Goal: Task Accomplishment & Management: Complete application form

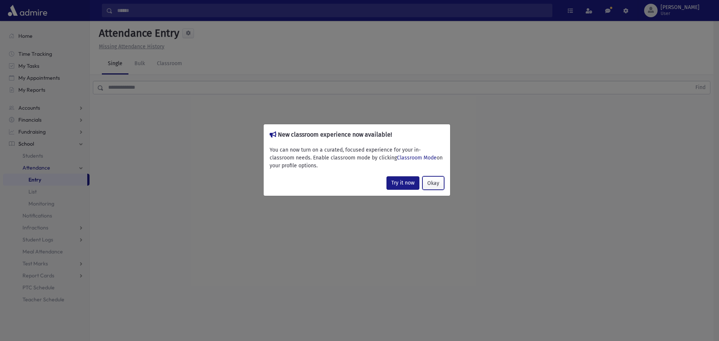
click at [435, 183] on button "Okay" at bounding box center [433, 182] width 22 height 13
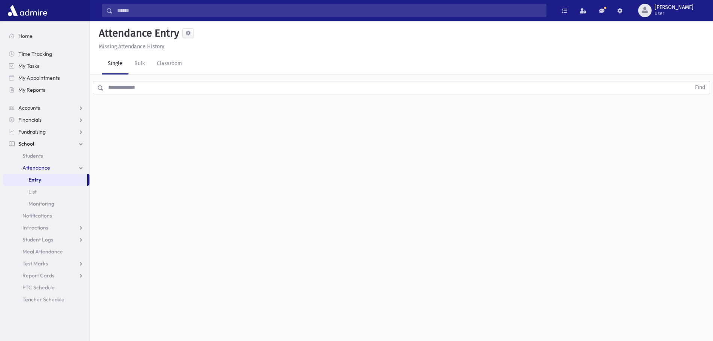
click at [137, 87] on input "text" at bounding box center [397, 87] width 587 height 13
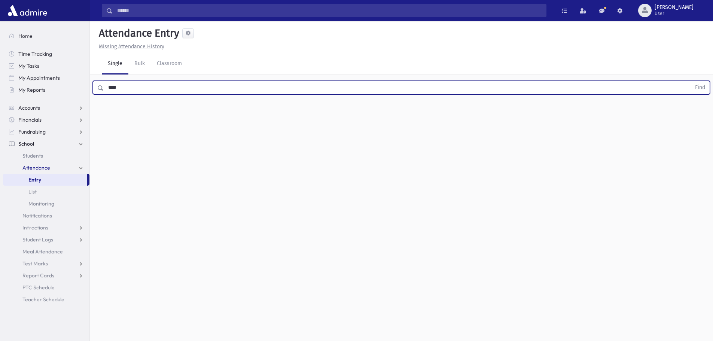
click at [691, 81] on button "Find" at bounding box center [700, 87] width 19 height 13
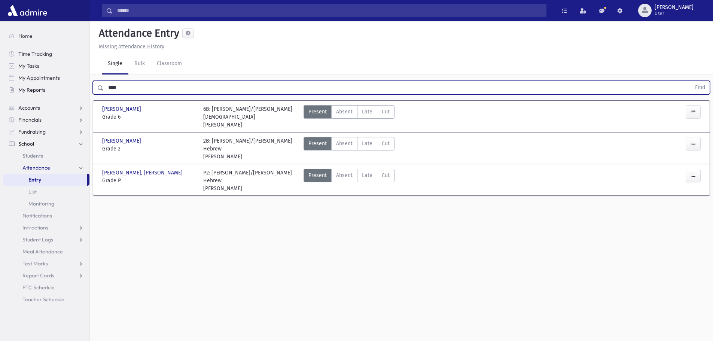
drag, startPoint x: 144, startPoint y: 83, endPoint x: 77, endPoint y: 92, distance: 68.0
click at [75, 94] on div "Search Results All Accounts" at bounding box center [356, 179] width 713 height 358
type input "****"
click at [691, 81] on button "Find" at bounding box center [700, 87] width 19 height 13
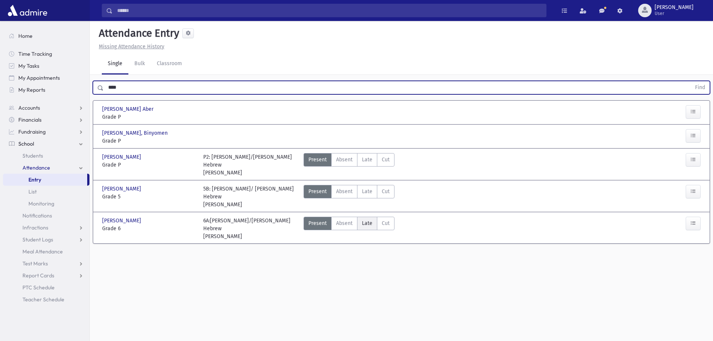
click at [366, 223] on span "Late" at bounding box center [367, 223] width 10 height 8
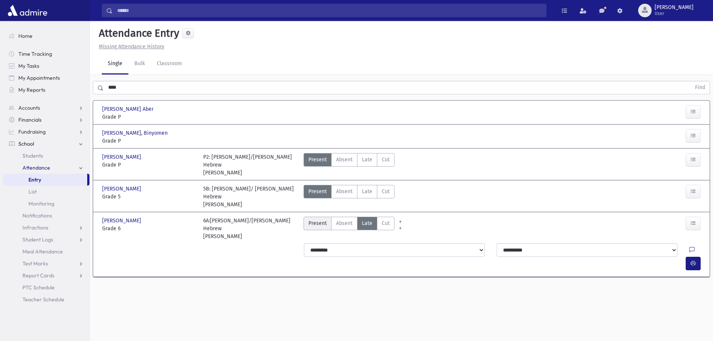
click at [323, 223] on span "Present" at bounding box center [317, 223] width 18 height 8
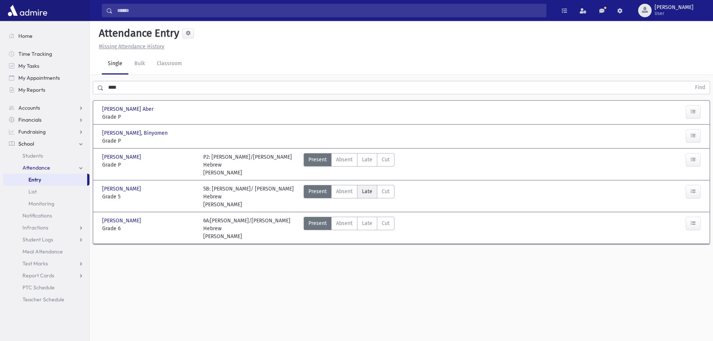
click at [370, 192] on span "Late" at bounding box center [367, 192] width 10 height 8
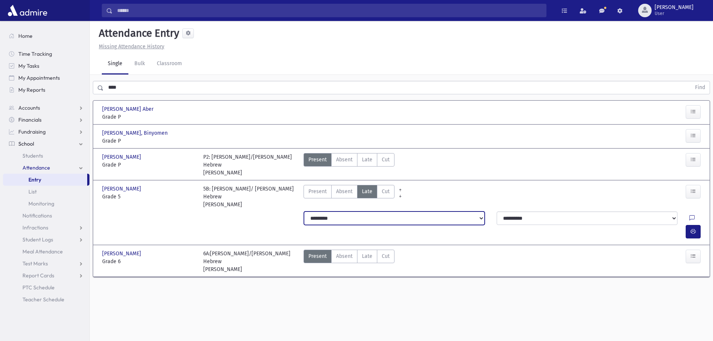
click at [397, 222] on select "**********" at bounding box center [394, 217] width 181 height 13
select select "*******"
click at [304, 211] on select "**********" at bounding box center [394, 217] width 181 height 13
click at [393, 215] on select "**********" at bounding box center [394, 217] width 181 height 13
select select "*********"
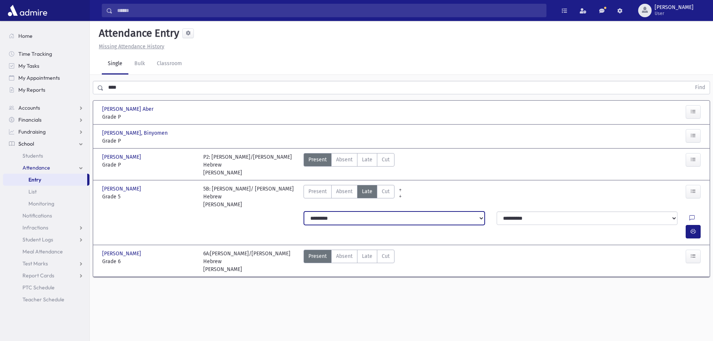
click at [304, 211] on select "**********" at bounding box center [394, 217] width 181 height 13
click at [692, 228] on icon "button" at bounding box center [693, 231] width 5 height 6
click at [689, 219] on icon at bounding box center [691, 218] width 5 height 6
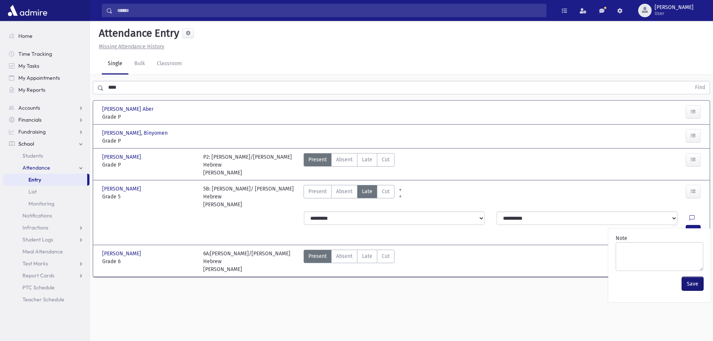
click at [699, 282] on button "Save" at bounding box center [692, 283] width 21 height 13
click at [689, 217] on icon at bounding box center [691, 218] width 5 height 6
click at [695, 286] on button "Save" at bounding box center [692, 283] width 21 height 13
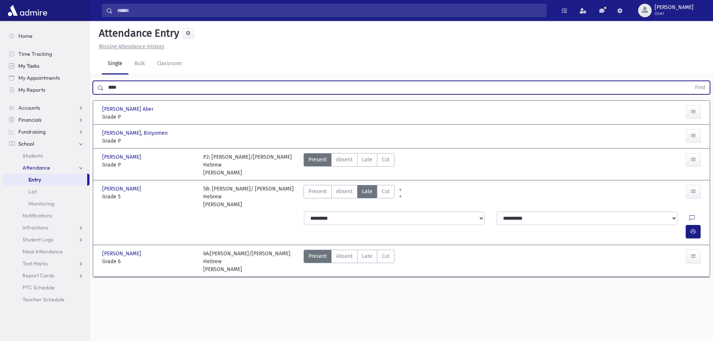
drag, startPoint x: 127, startPoint y: 87, endPoint x: 5, endPoint y: 69, distance: 123.7
click at [5, 69] on div "Search Results All Accounts" at bounding box center [356, 179] width 713 height 358
click at [97, 89] on span at bounding box center [98, 87] width 11 height 13
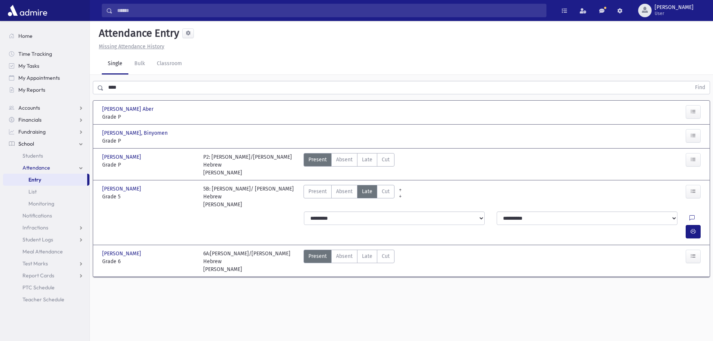
click at [100, 87] on span at bounding box center [101, 87] width 6 height 5
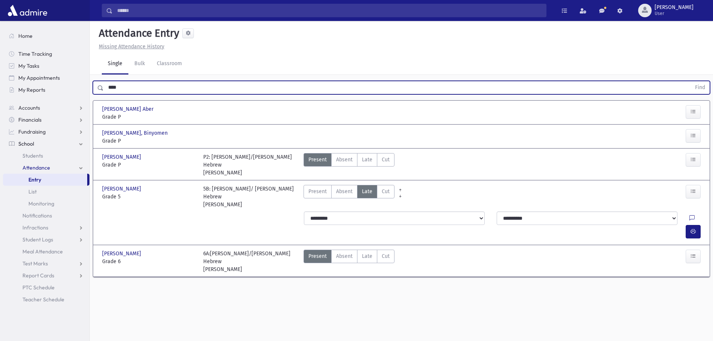
drag, startPoint x: 119, startPoint y: 85, endPoint x: 94, endPoint y: 86, distance: 25.1
click at [94, 86] on div "**** Find" at bounding box center [401, 87] width 617 height 13
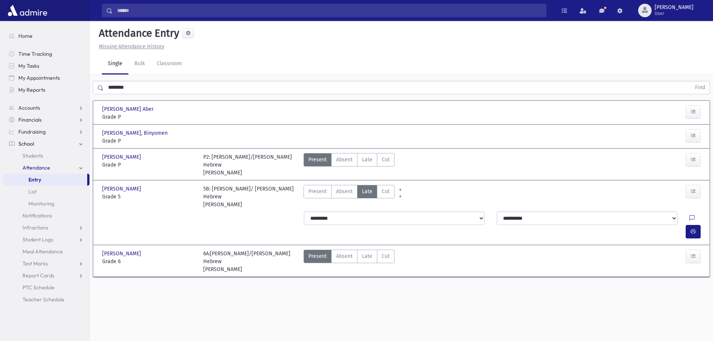
click at [103, 91] on span at bounding box center [98, 87] width 11 height 13
click at [701, 85] on button "Find" at bounding box center [700, 87] width 19 height 13
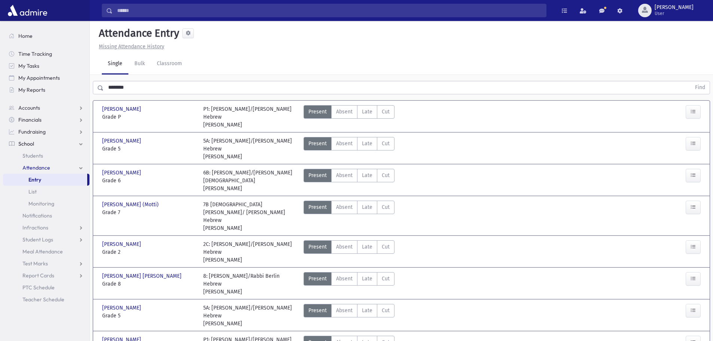
click at [138, 88] on input "********" at bounding box center [397, 87] width 587 height 13
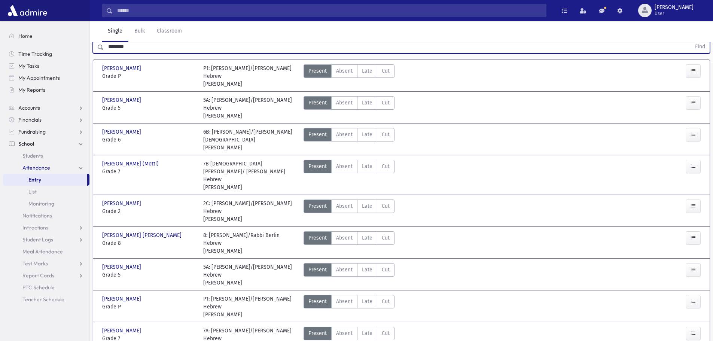
scroll to position [42, 0]
click at [366, 233] on span "Late" at bounding box center [367, 237] width 10 height 8
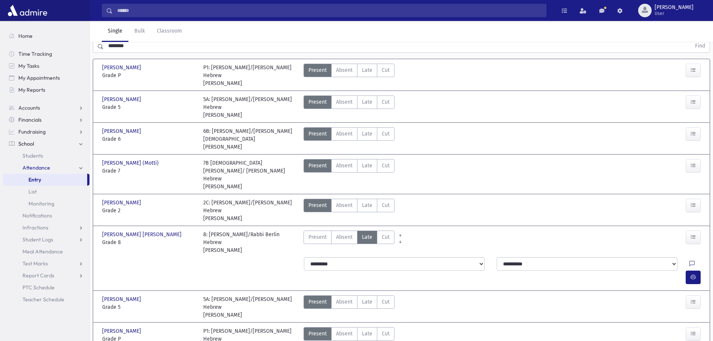
click at [689, 261] on icon at bounding box center [691, 264] width 5 height 6
click at [697, 305] on button "Save" at bounding box center [692, 305] width 21 height 13
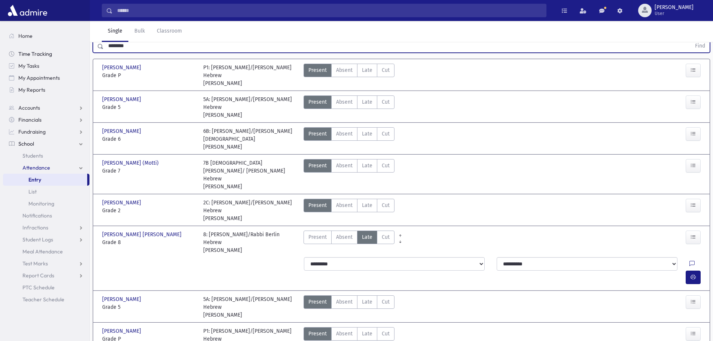
drag, startPoint x: 139, startPoint y: 46, endPoint x: 35, endPoint y: 53, distance: 104.3
click at [35, 53] on div "Search Results All Accounts" at bounding box center [356, 185] width 713 height 455
click at [698, 43] on button "Find" at bounding box center [700, 46] width 19 height 13
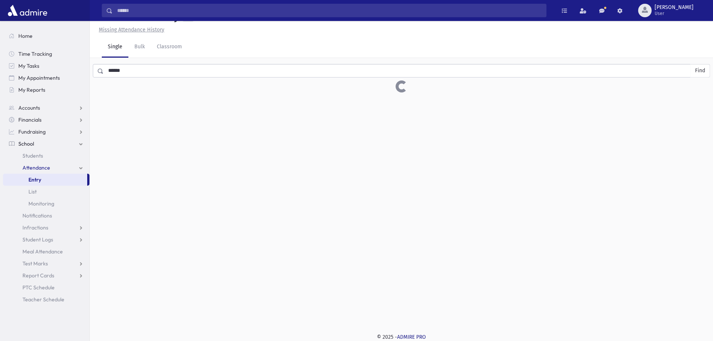
scroll to position [18, 0]
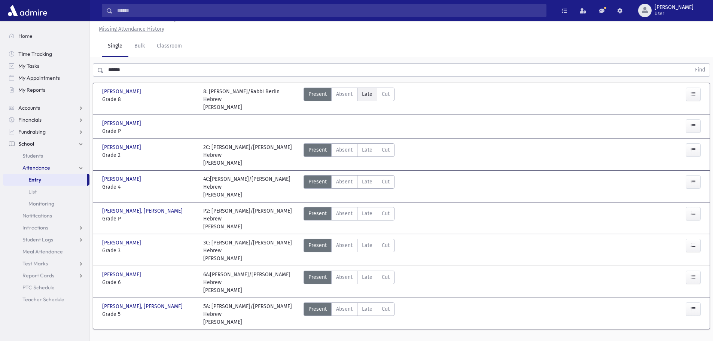
click at [368, 97] on span "Late" at bounding box center [367, 94] width 10 height 8
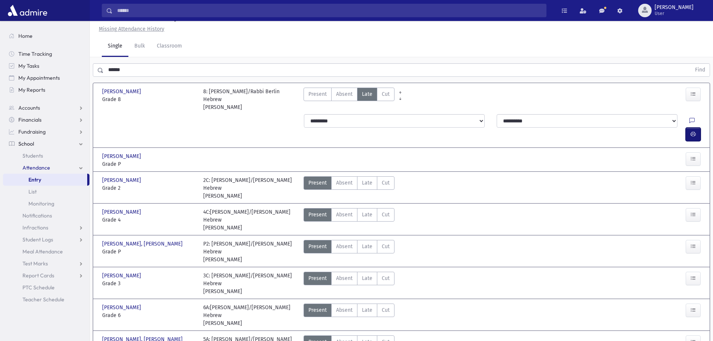
drag, startPoint x: 695, startPoint y: 121, endPoint x: 666, endPoint y: 129, distance: 30.2
click at [695, 131] on icon "button" at bounding box center [693, 134] width 5 height 6
click at [671, 121] on div "**********" at bounding box center [593, 120] width 193 height 13
click at [689, 120] on icon at bounding box center [691, 121] width 5 height 6
drag, startPoint x: 691, startPoint y: 188, endPoint x: 686, endPoint y: 179, distance: 10.2
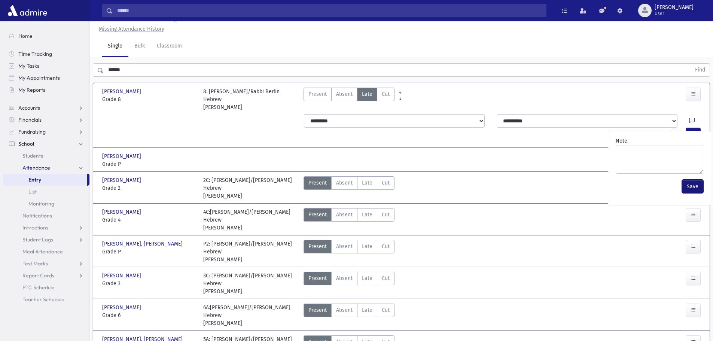
click at [691, 188] on button "Save" at bounding box center [692, 186] width 21 height 13
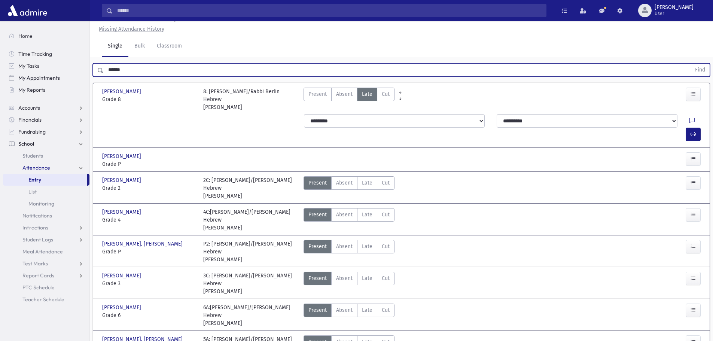
drag, startPoint x: 133, startPoint y: 73, endPoint x: 60, endPoint y: 80, distance: 74.1
click at [60, 80] on div "Search Results All Accounts" at bounding box center [356, 185] width 713 height 407
click at [701, 71] on button "Find" at bounding box center [700, 70] width 19 height 13
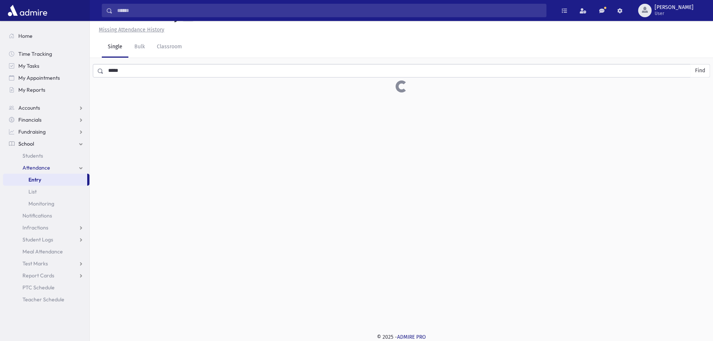
scroll to position [17, 0]
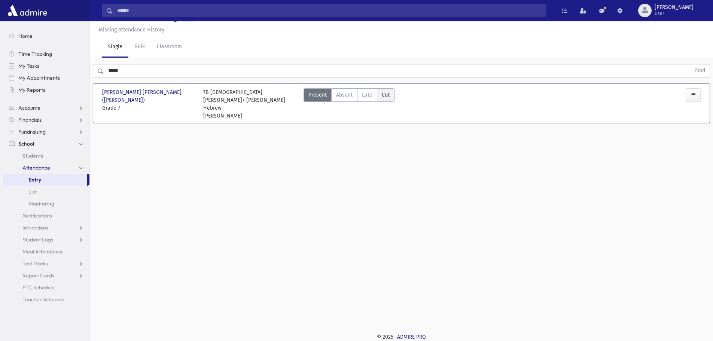
drag, startPoint x: 370, startPoint y: 92, endPoint x: 384, endPoint y: 96, distance: 15.1
click at [369, 92] on span "Late" at bounding box center [367, 95] width 10 height 8
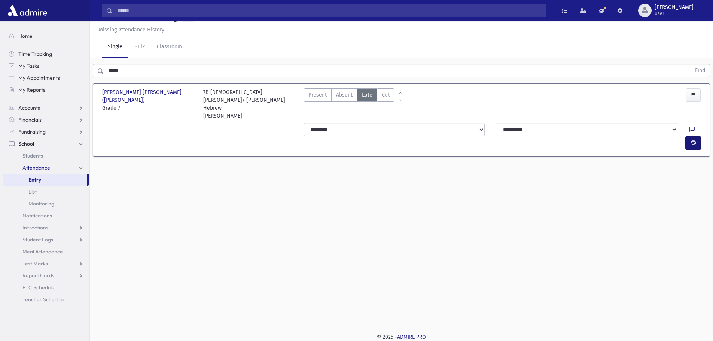
click at [694, 140] on icon "button" at bounding box center [693, 143] width 5 height 6
click at [689, 127] on icon at bounding box center [691, 130] width 5 height 6
click at [700, 180] on button "Save" at bounding box center [692, 179] width 21 height 13
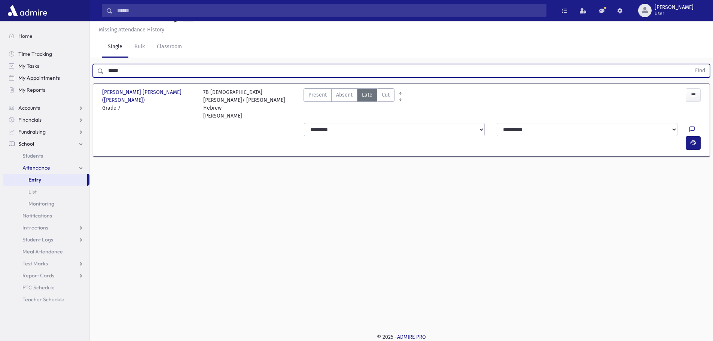
drag, startPoint x: 146, startPoint y: 68, endPoint x: 66, endPoint y: 76, distance: 80.5
click at [66, 76] on div "Search Results All Accounts" at bounding box center [356, 162] width 713 height 358
click at [704, 71] on button "Find" at bounding box center [700, 70] width 19 height 13
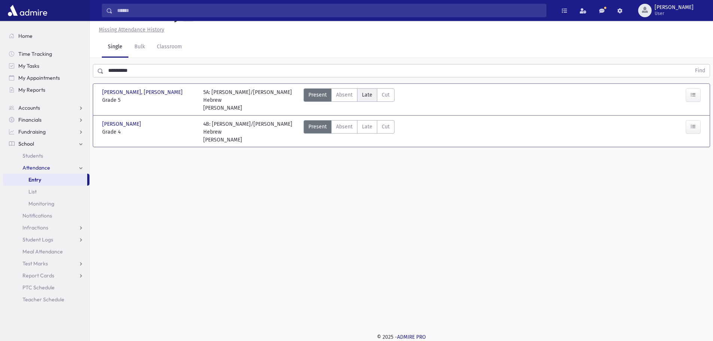
click at [365, 94] on span "Late" at bounding box center [367, 95] width 10 height 8
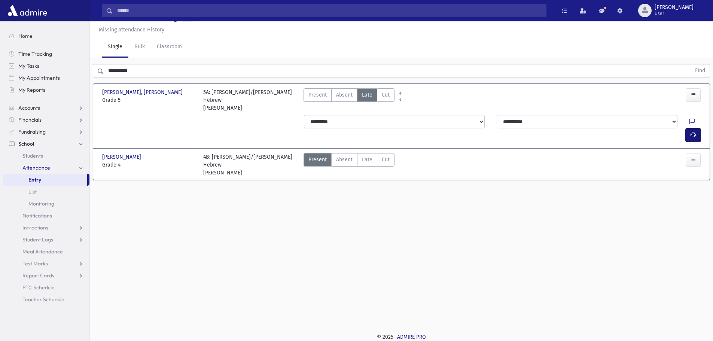
click at [693, 132] on icon "button" at bounding box center [693, 135] width 5 height 6
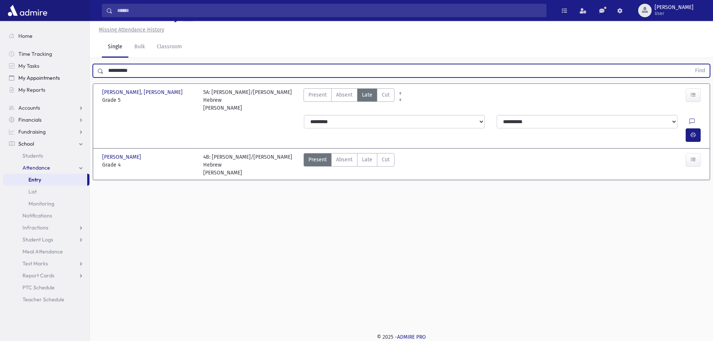
drag, startPoint x: 140, startPoint y: 71, endPoint x: 61, endPoint y: 78, distance: 78.5
click at [61, 78] on div "Search Results All Accounts" at bounding box center [356, 162] width 713 height 358
type input "****"
click at [701, 72] on button "Find" at bounding box center [700, 70] width 19 height 13
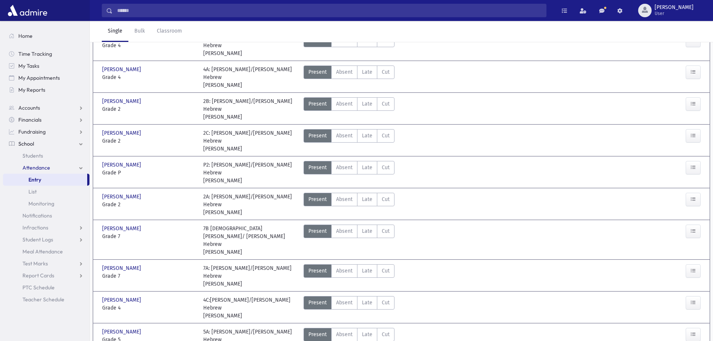
scroll to position [82, 0]
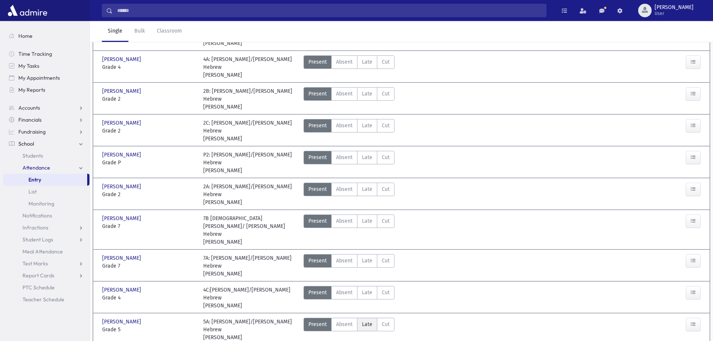
click at [369, 320] on span "Late" at bounding box center [367, 324] width 10 height 8
click at [693, 263] on button "Save" at bounding box center [692, 262] width 21 height 13
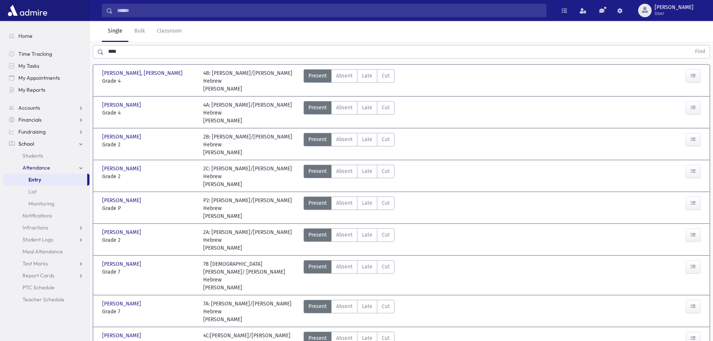
scroll to position [0, 0]
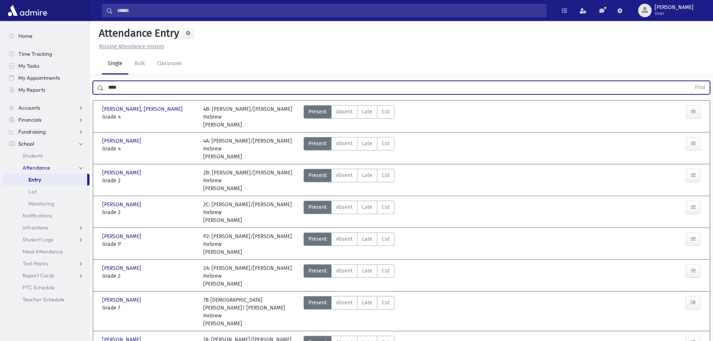
drag, startPoint x: 142, startPoint y: 87, endPoint x: 25, endPoint y: 96, distance: 117.1
click at [25, 96] on div "Search Results All Accounts" at bounding box center [356, 259] width 713 height 518
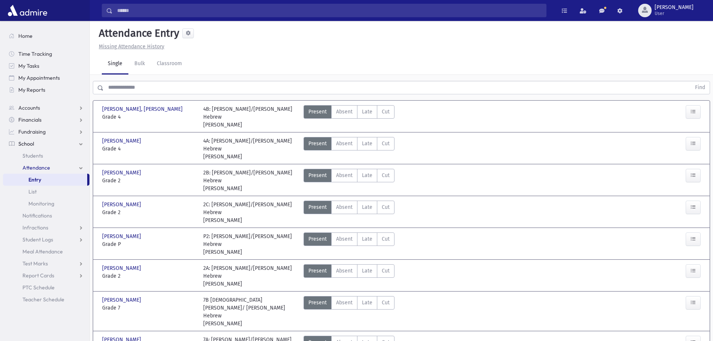
click at [287, 48] on div "Missing Attendance History" at bounding box center [401, 47] width 611 height 8
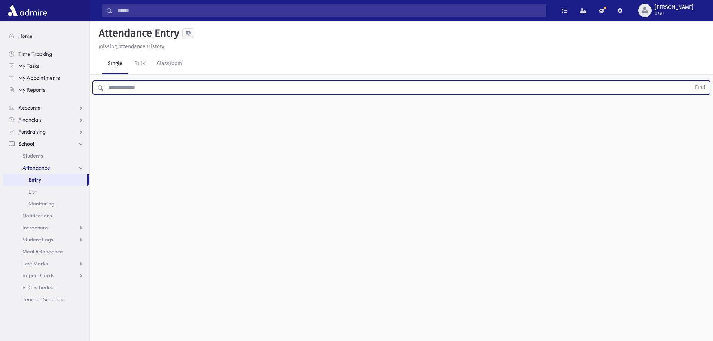
click at [165, 88] on input "text" at bounding box center [397, 87] width 587 height 13
type input "****"
click at [706, 90] on button "Find" at bounding box center [700, 87] width 19 height 13
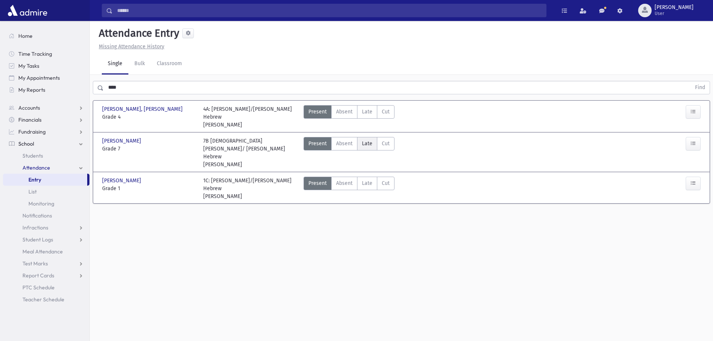
click at [369, 140] on span "Late" at bounding box center [367, 144] width 10 height 8
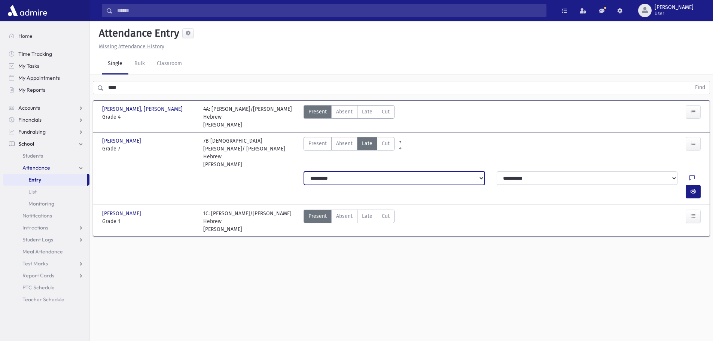
click at [468, 171] on select "**********" at bounding box center [394, 177] width 181 height 13
select select "*******"
click at [304, 171] on select "**********" at bounding box center [394, 177] width 181 height 13
click at [691, 188] on icon "button" at bounding box center [693, 191] width 5 height 6
click at [689, 175] on icon at bounding box center [691, 178] width 5 height 6
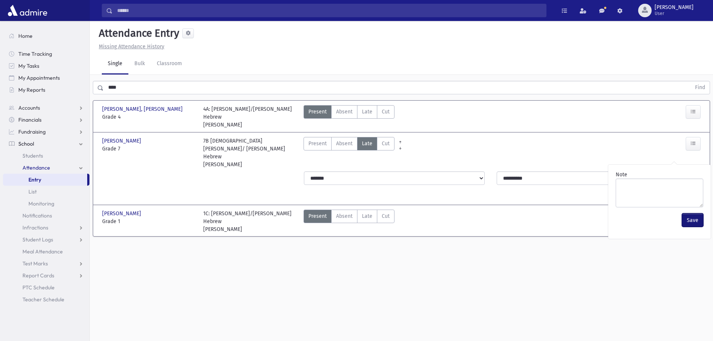
click at [693, 220] on button "Save" at bounding box center [692, 219] width 21 height 13
click at [691, 185] on button "button" at bounding box center [693, 191] width 15 height 13
